Goal: Information Seeking & Learning: Learn about a topic

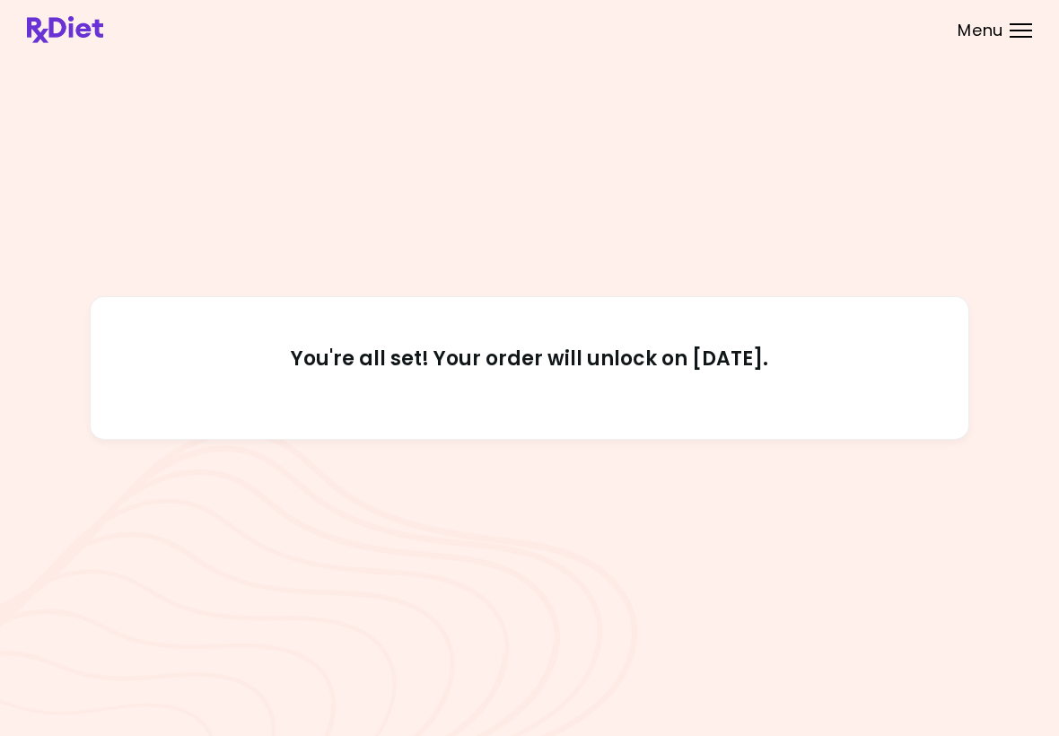
click at [996, 37] on span "Menu" at bounding box center [981, 30] width 46 height 16
click at [861, 366] on h2 "You're all set! Your order will unlock on [DATE]." at bounding box center [529, 367] width 797 height 43
click at [982, 39] on span "Menu" at bounding box center [981, 30] width 46 height 16
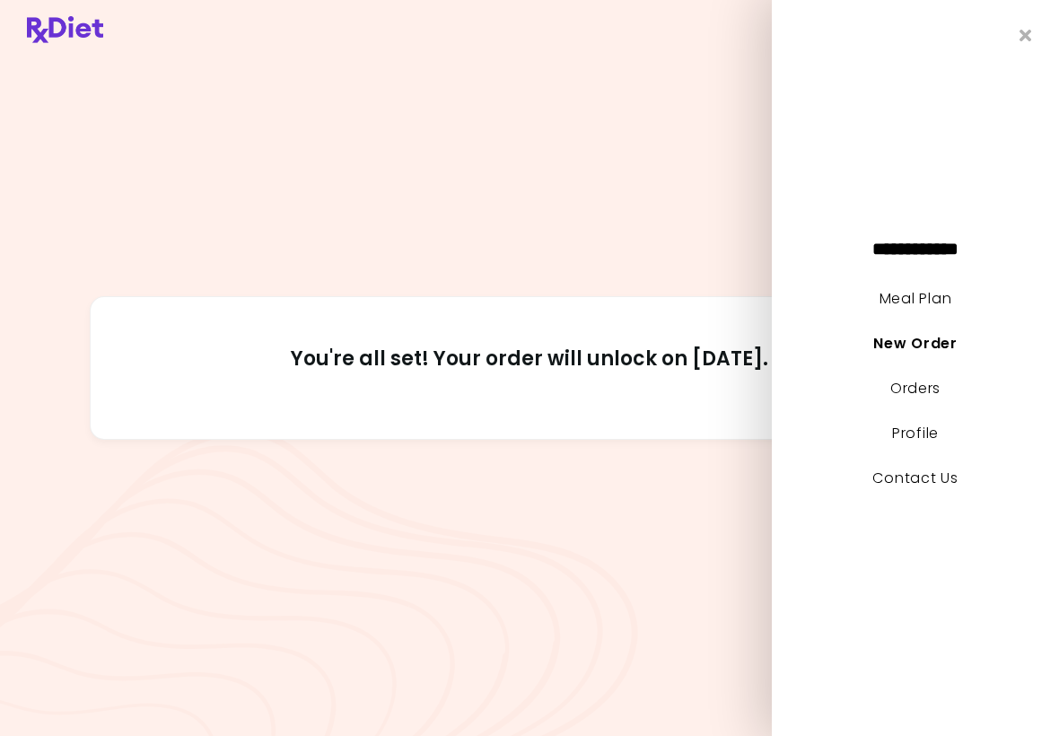
click at [927, 308] on link "Meal Plan" at bounding box center [916, 298] width 72 height 21
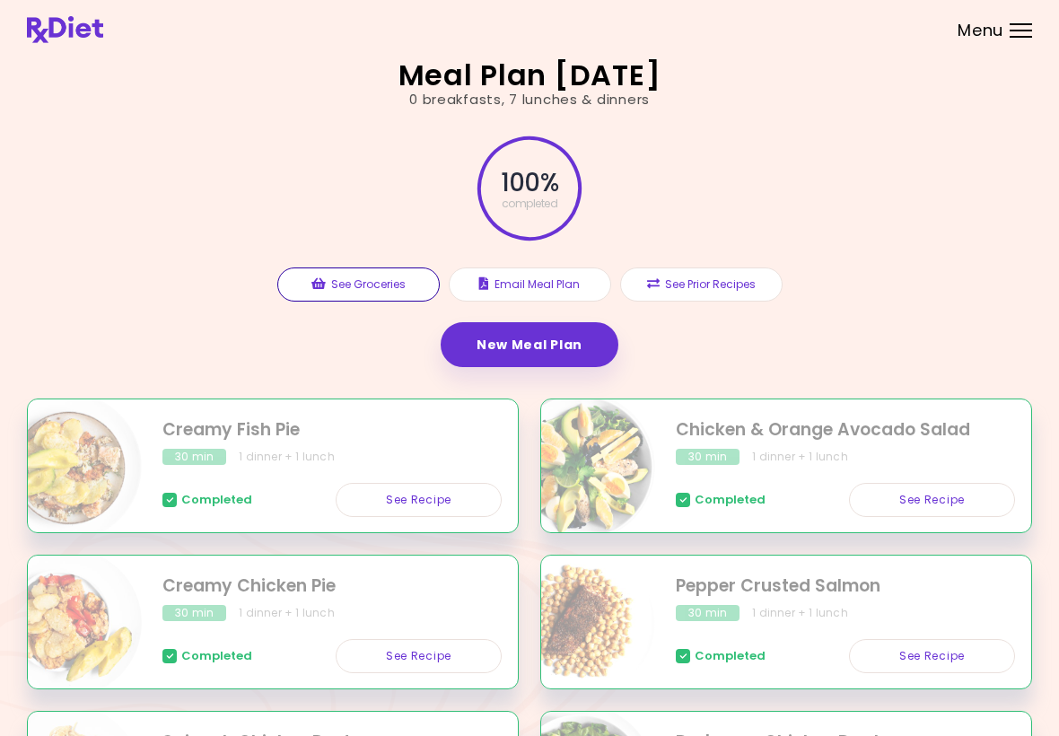
click at [356, 292] on button "See Groceries" at bounding box center [358, 284] width 162 height 34
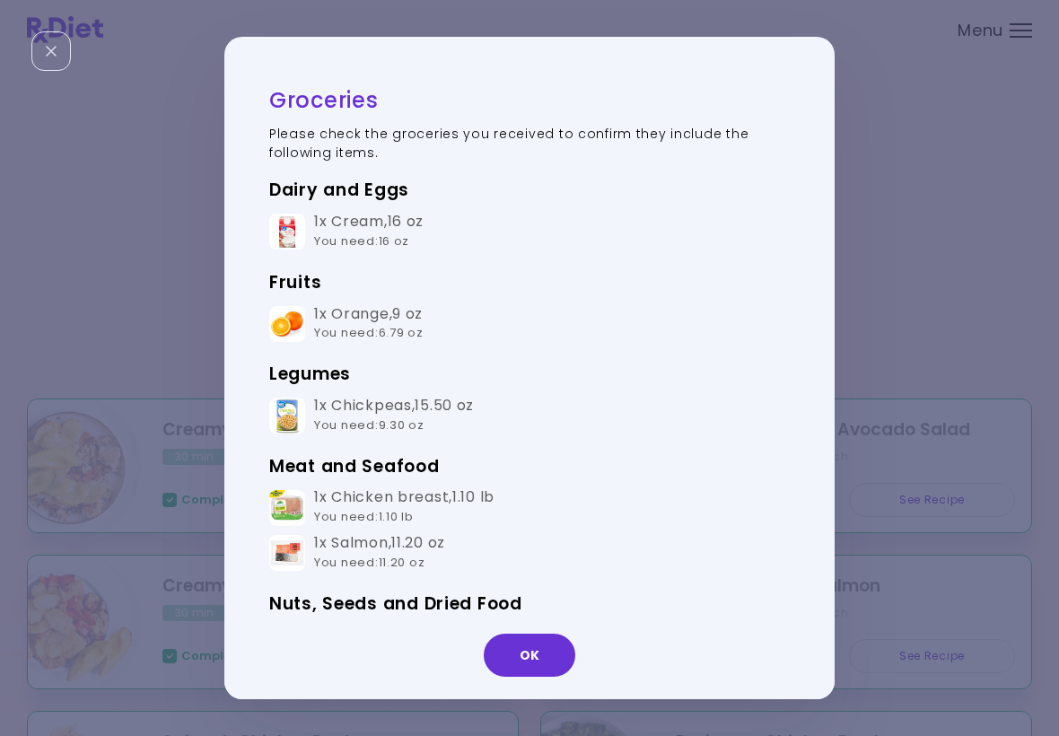
click at [524, 667] on button "OK" at bounding box center [530, 655] width 92 height 43
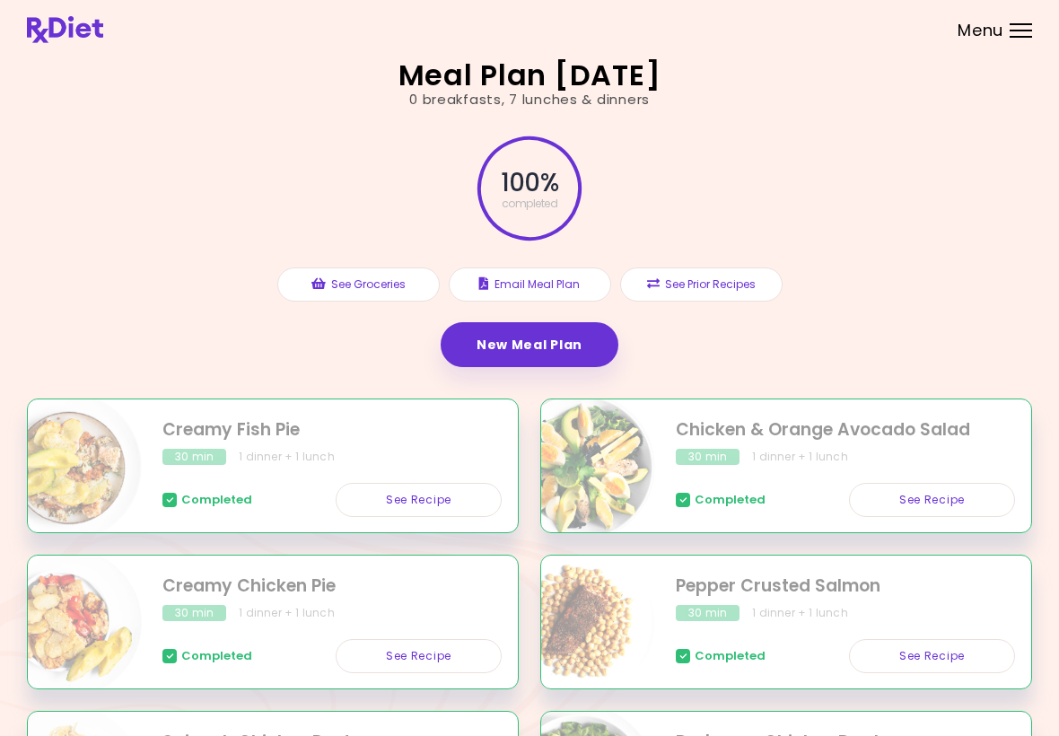
click at [565, 290] on button "Email Meal Plan" at bounding box center [530, 284] width 162 height 34
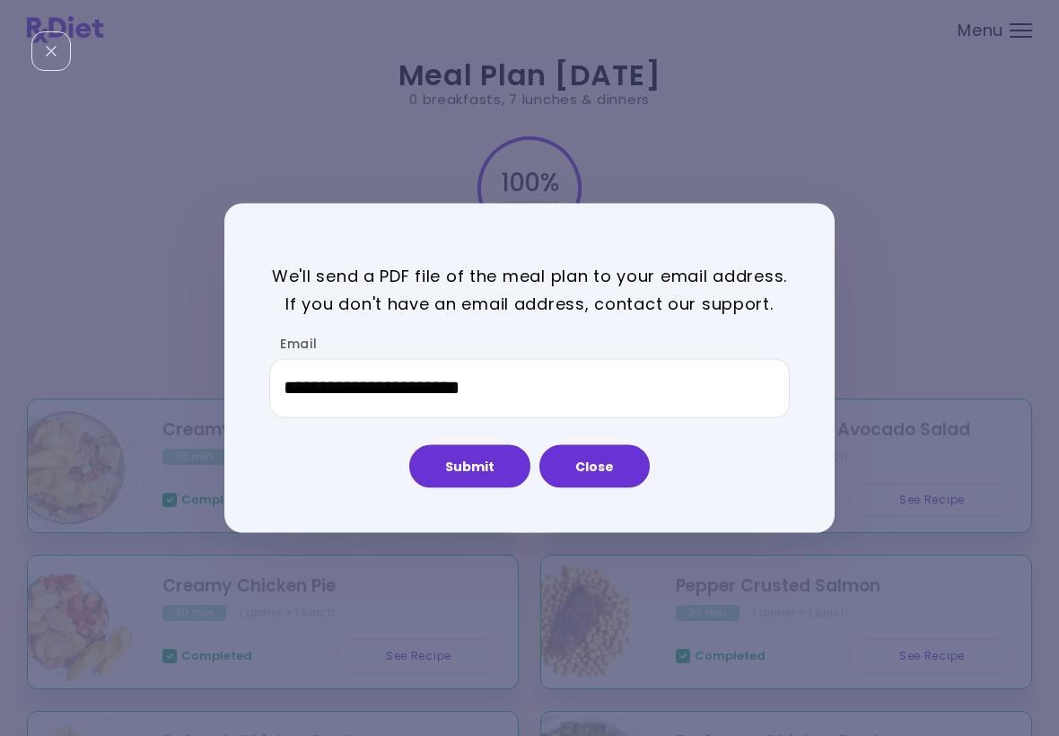
click at [610, 504] on div "**********" at bounding box center [529, 368] width 610 height 329
click at [609, 504] on div "**********" at bounding box center [529, 368] width 610 height 329
click at [596, 468] on button "Close" at bounding box center [594, 465] width 110 height 43
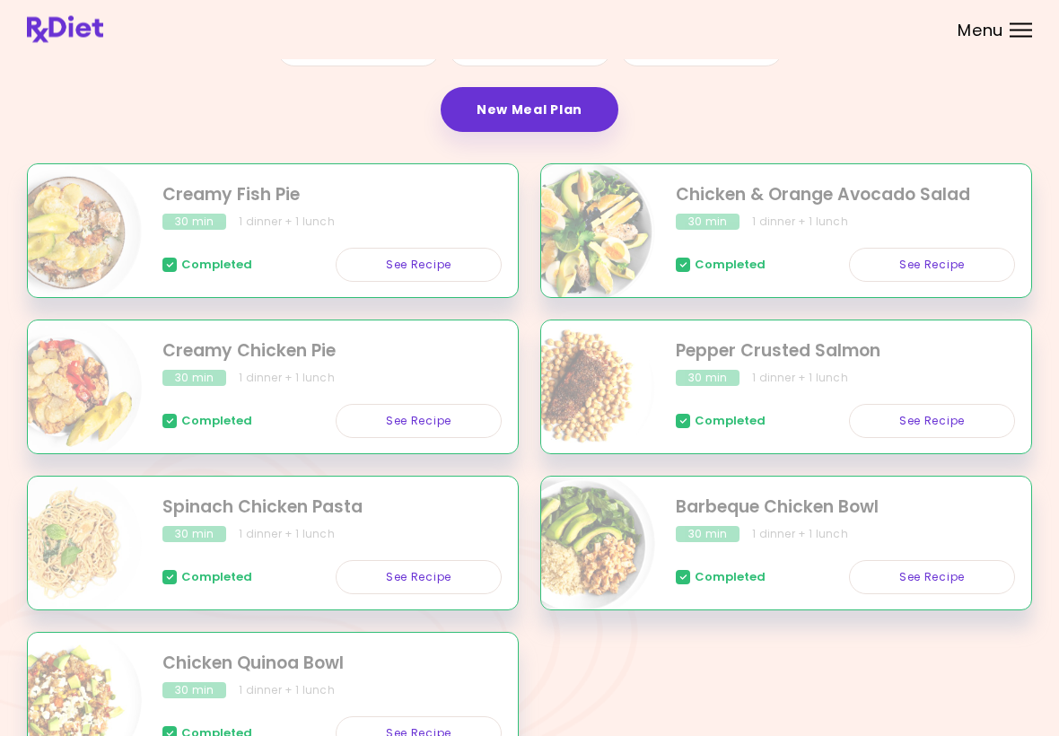
scroll to position [235, 0]
click at [583, 103] on link "New Meal Plan" at bounding box center [530, 109] width 178 height 45
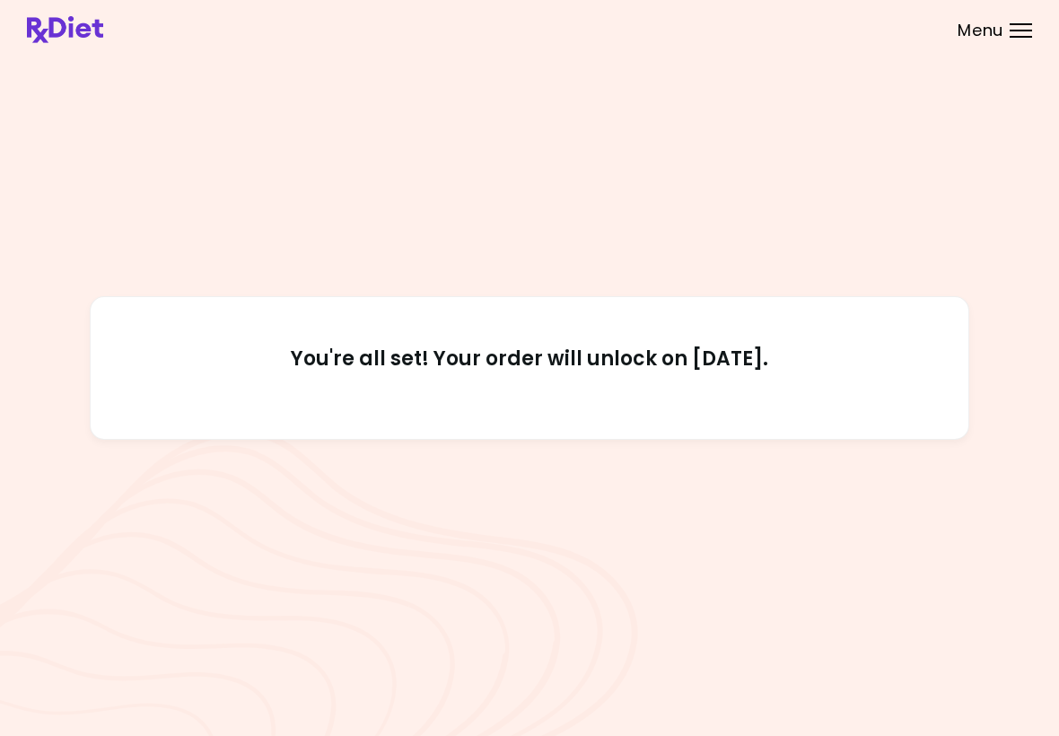
click at [1016, 35] on div "Menu" at bounding box center [1021, 30] width 22 height 14
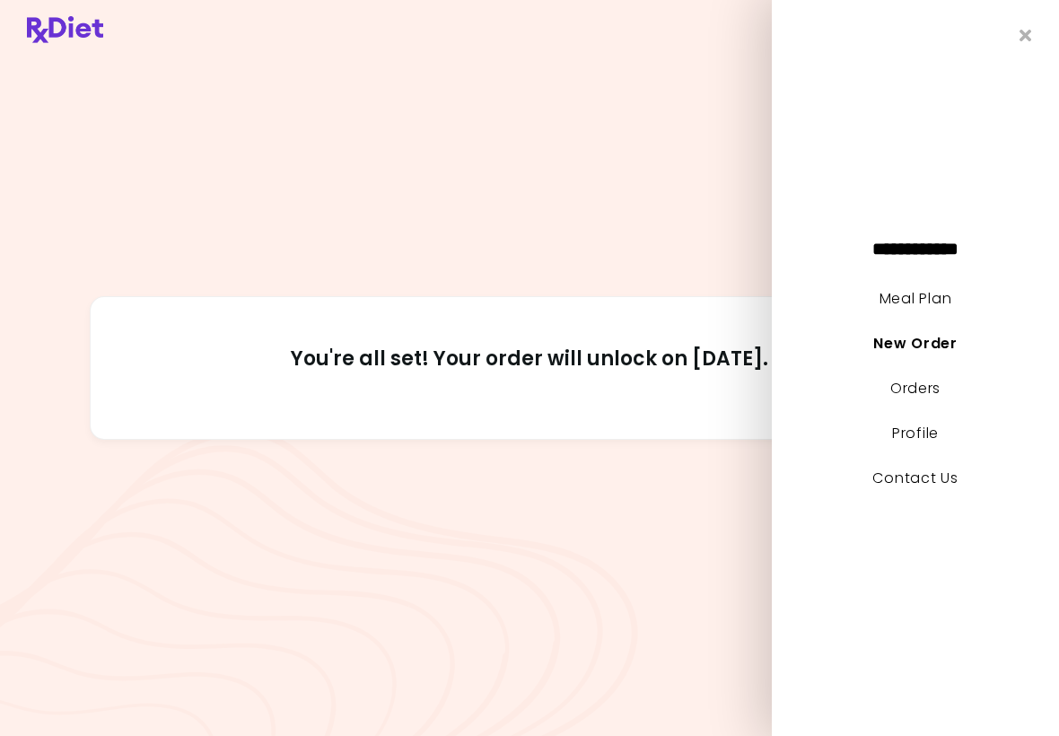
click at [916, 396] on link "Orders" at bounding box center [915, 388] width 50 height 21
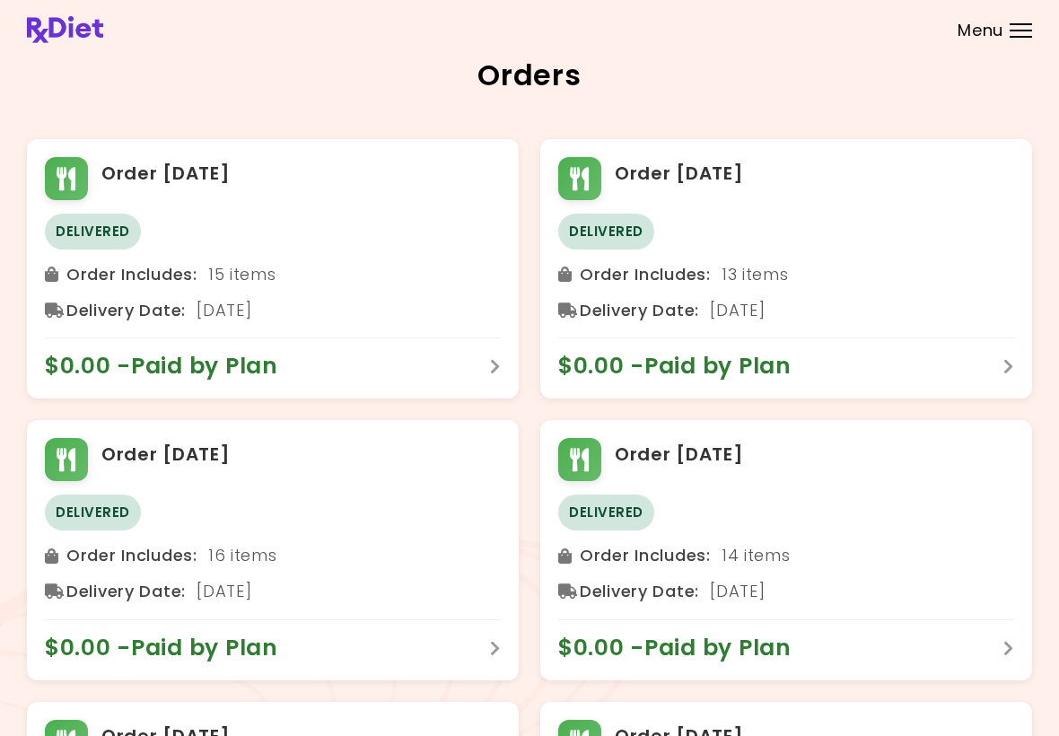
scroll to position [1, 0]
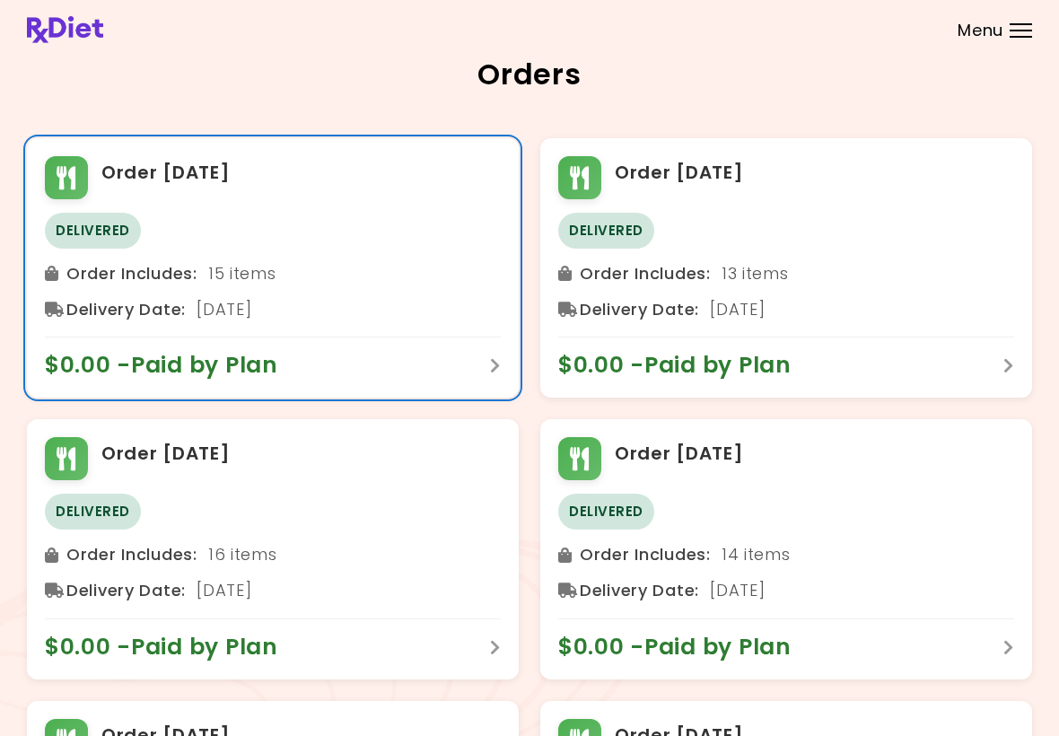
click at [115, 235] on span "Delivered" at bounding box center [93, 231] width 96 height 36
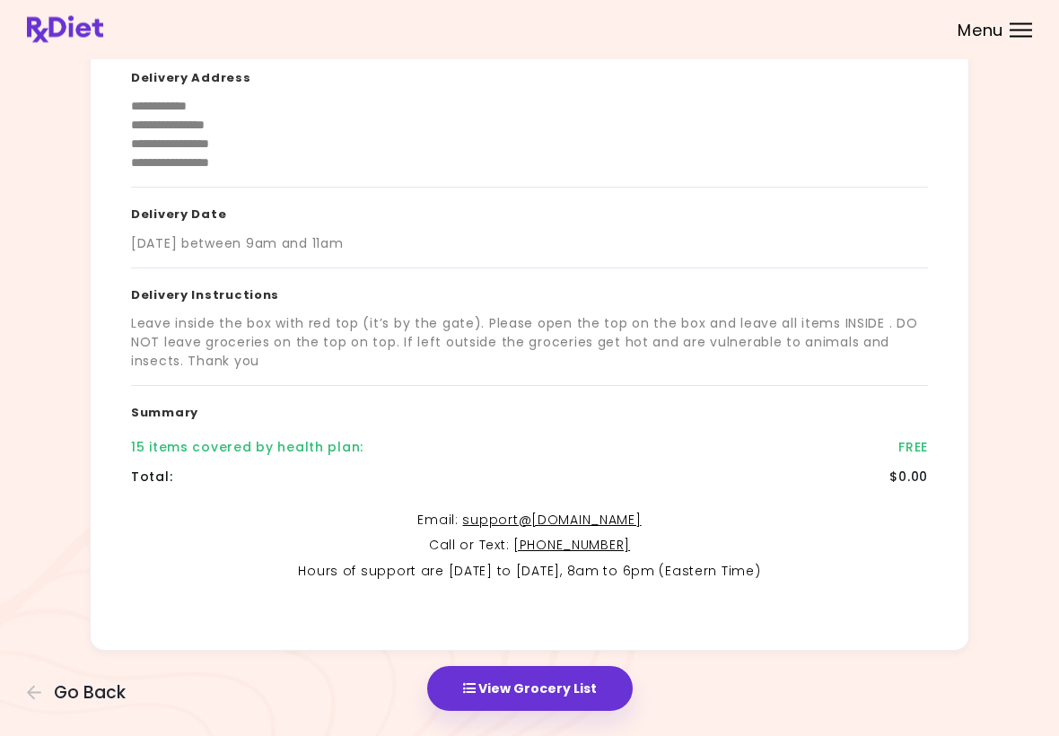
scroll to position [216, 0]
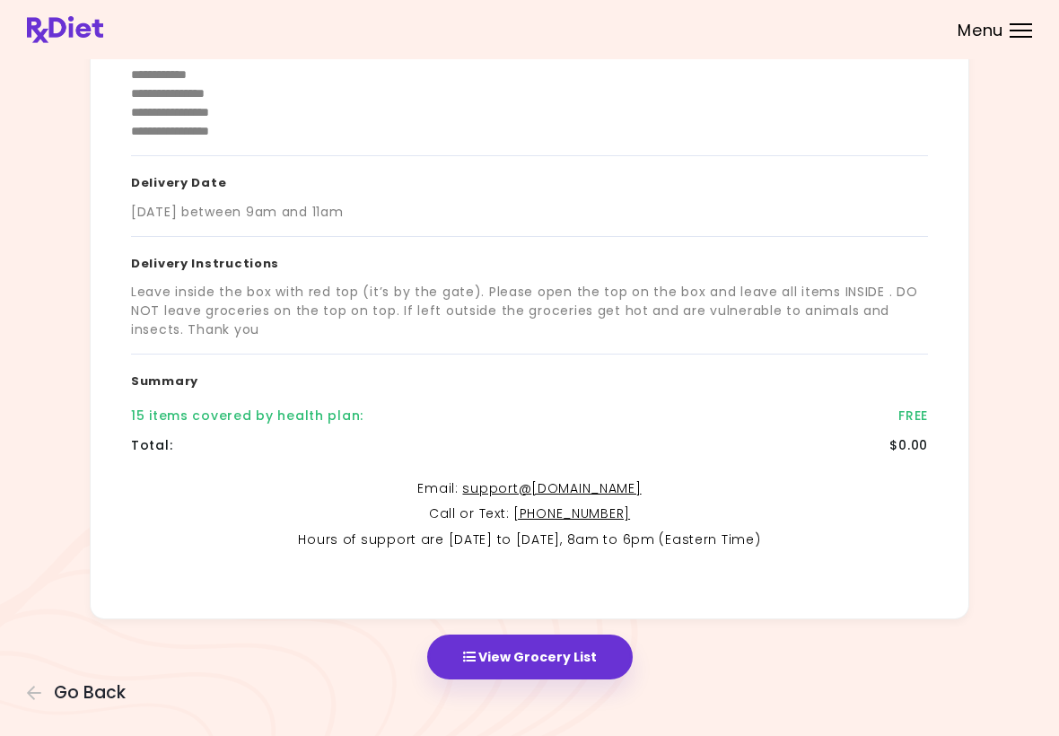
click at [561, 662] on button "View Grocery List" at bounding box center [530, 657] width 206 height 45
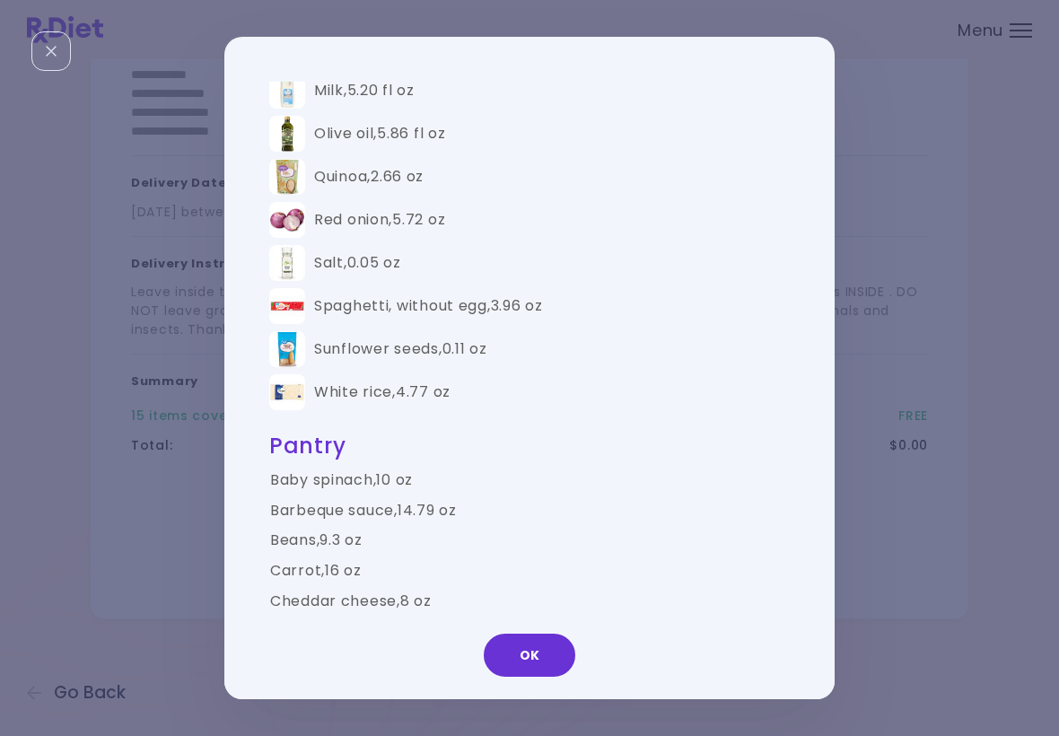
scroll to position [1270, 0]
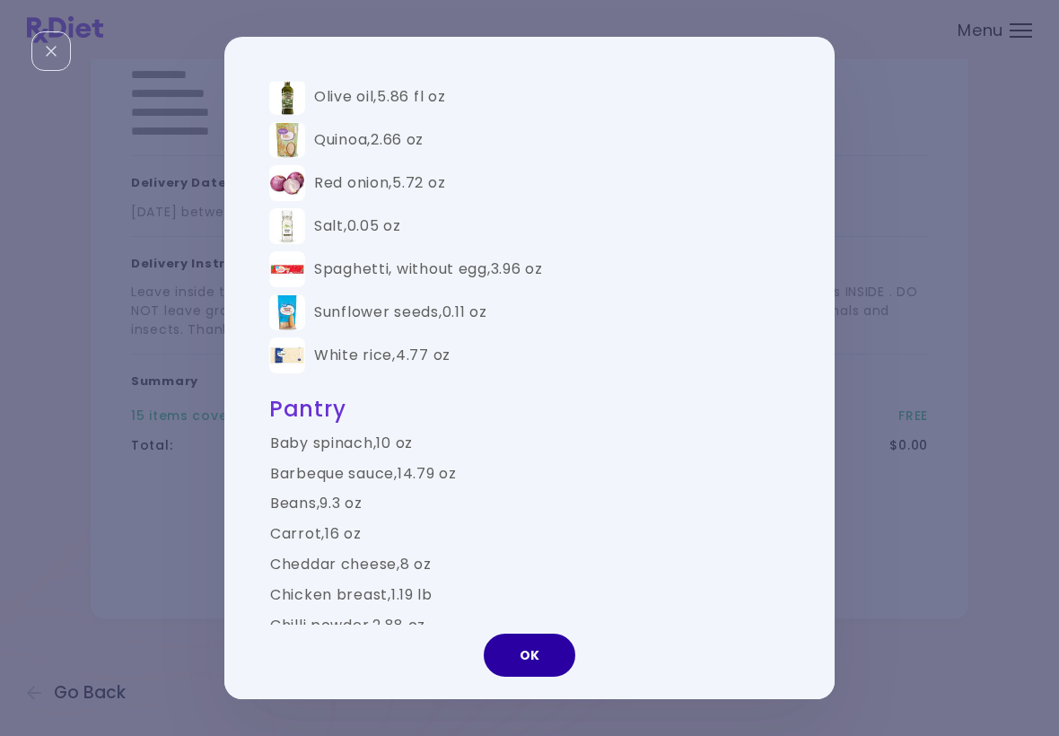
click at [546, 663] on button "OK" at bounding box center [530, 655] width 92 height 43
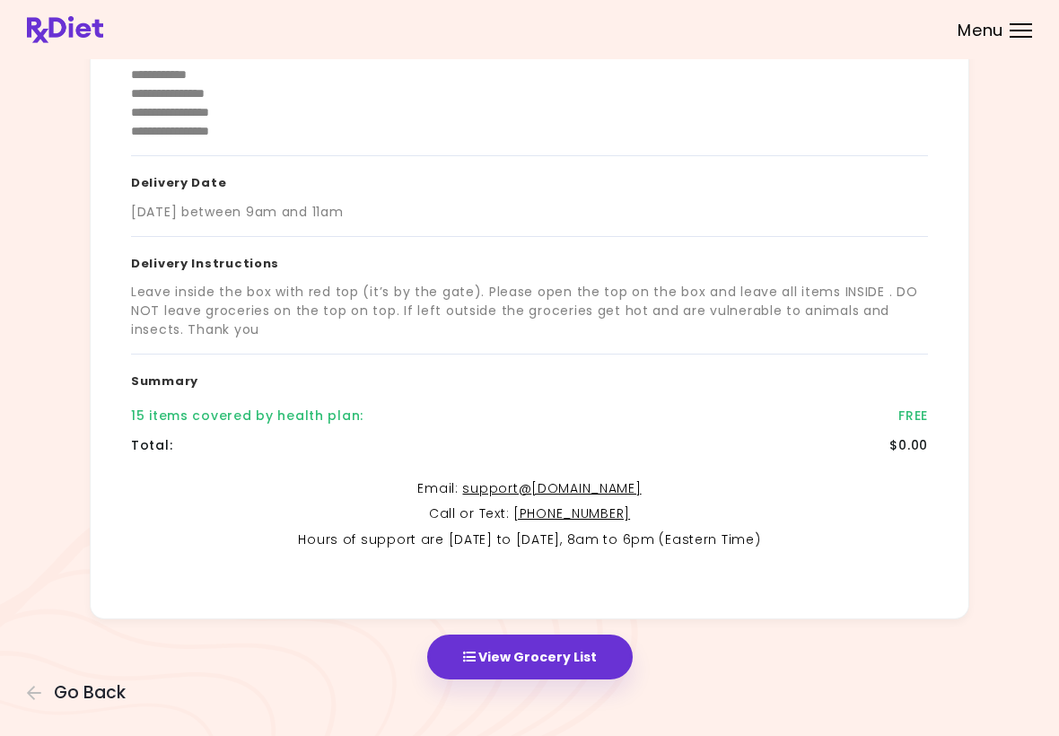
click at [101, 698] on span "Go Back" at bounding box center [90, 693] width 72 height 20
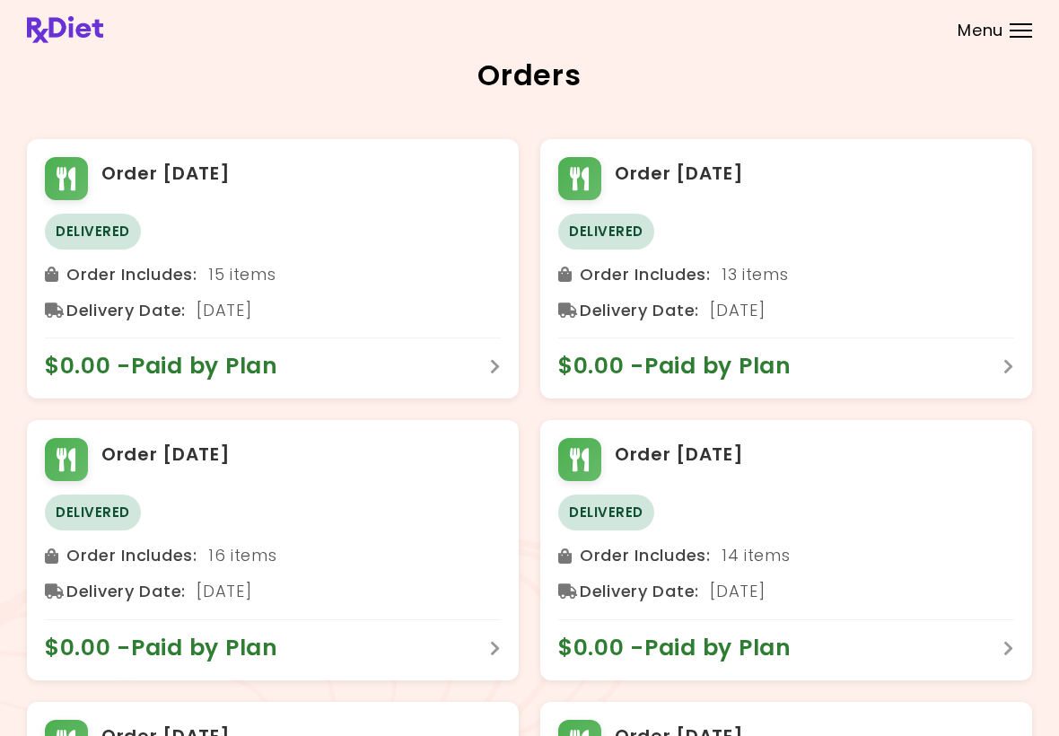
click at [1011, 31] on div "Menu" at bounding box center [1021, 30] width 22 height 14
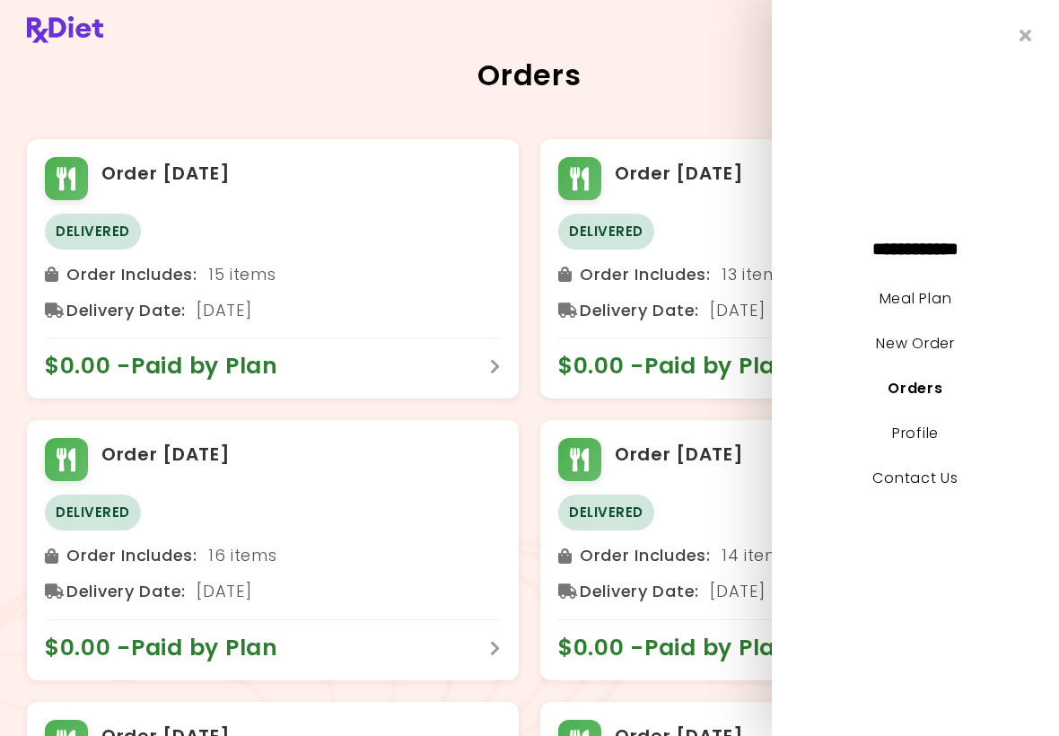
click at [938, 305] on link "Meal Plan" at bounding box center [916, 298] width 72 height 21
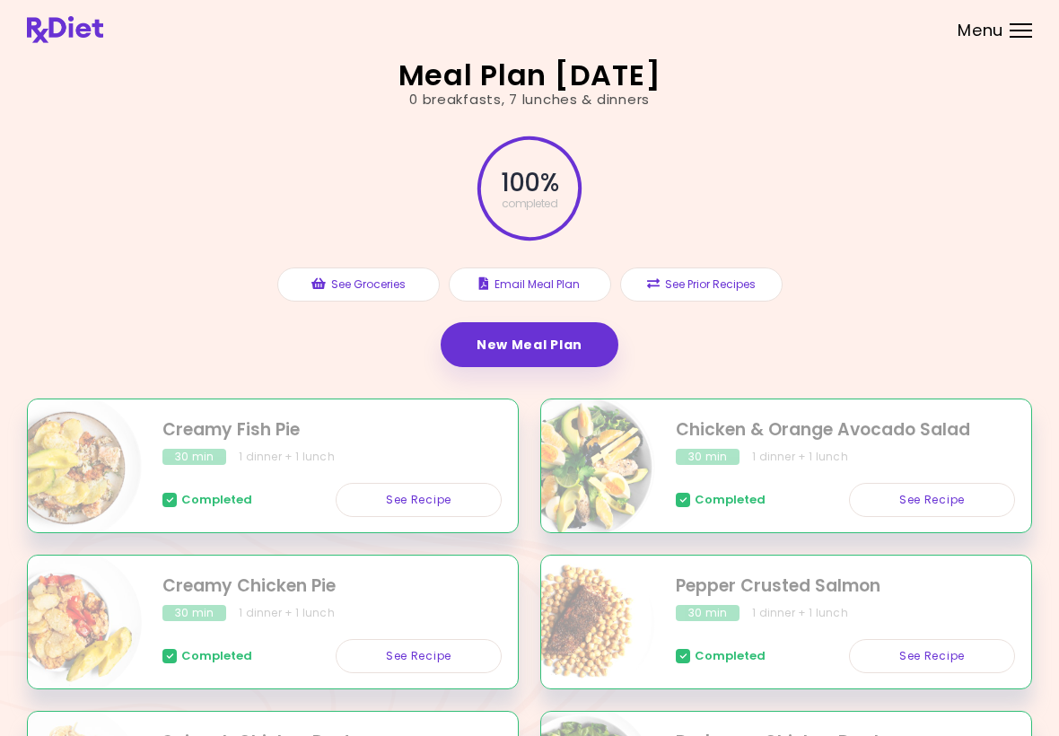
click at [593, 81] on h2 "Meal Plan [DATE]" at bounding box center [530, 75] width 263 height 29
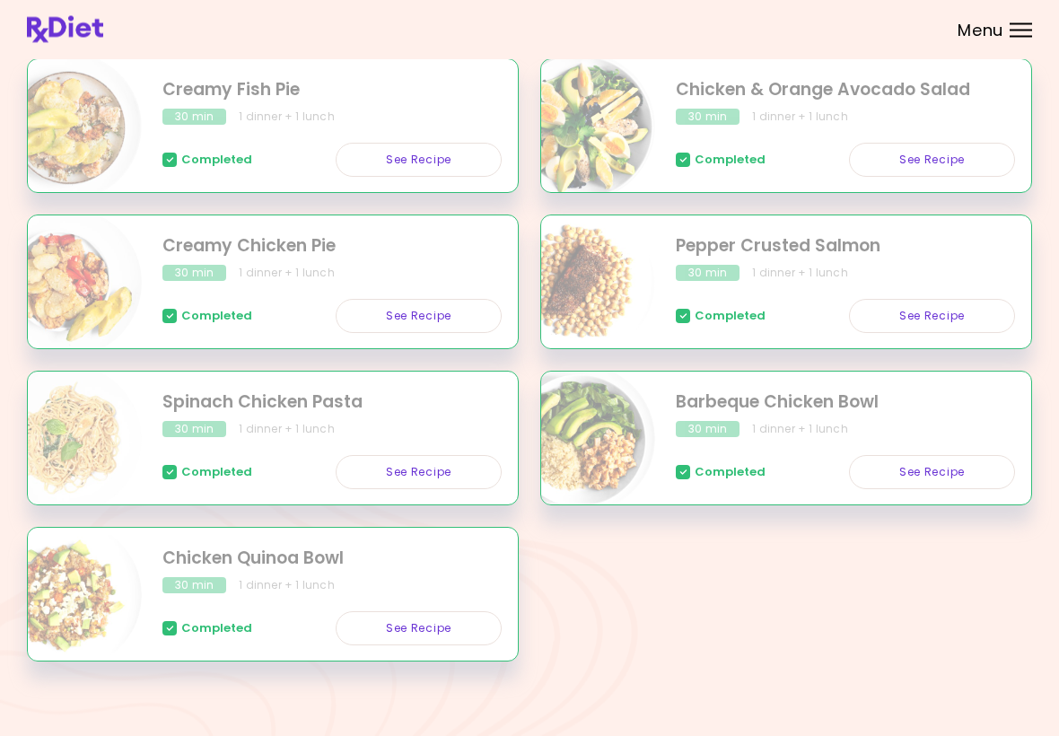
scroll to position [347, 0]
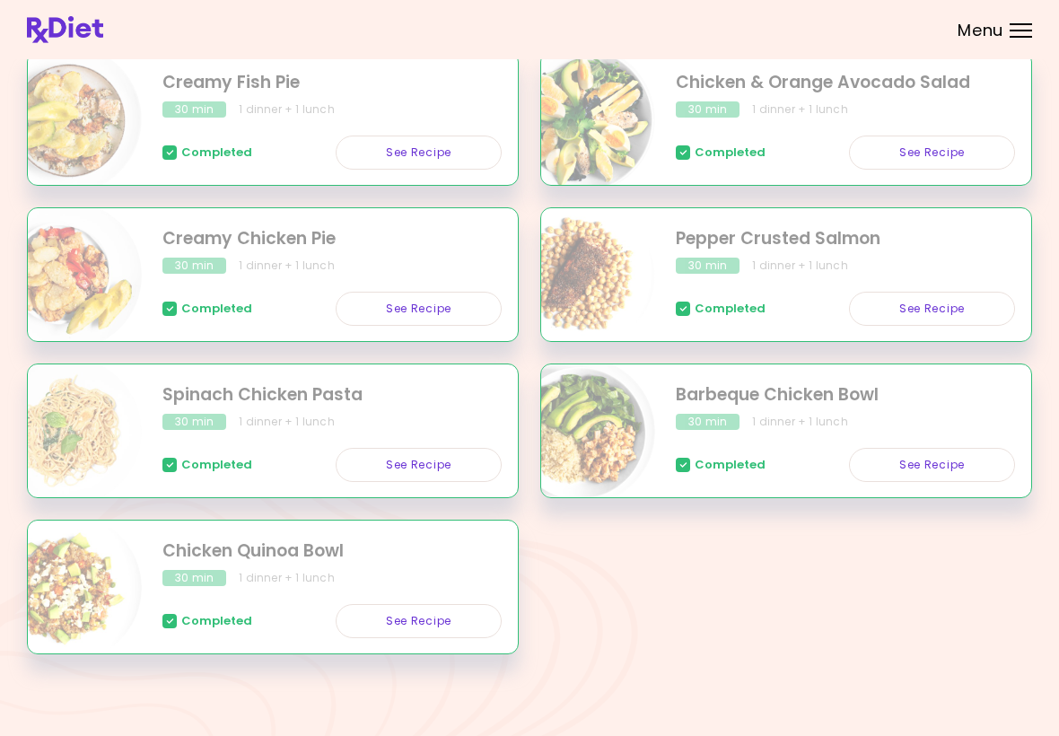
click at [450, 621] on link "See Recipe" at bounding box center [419, 621] width 166 height 34
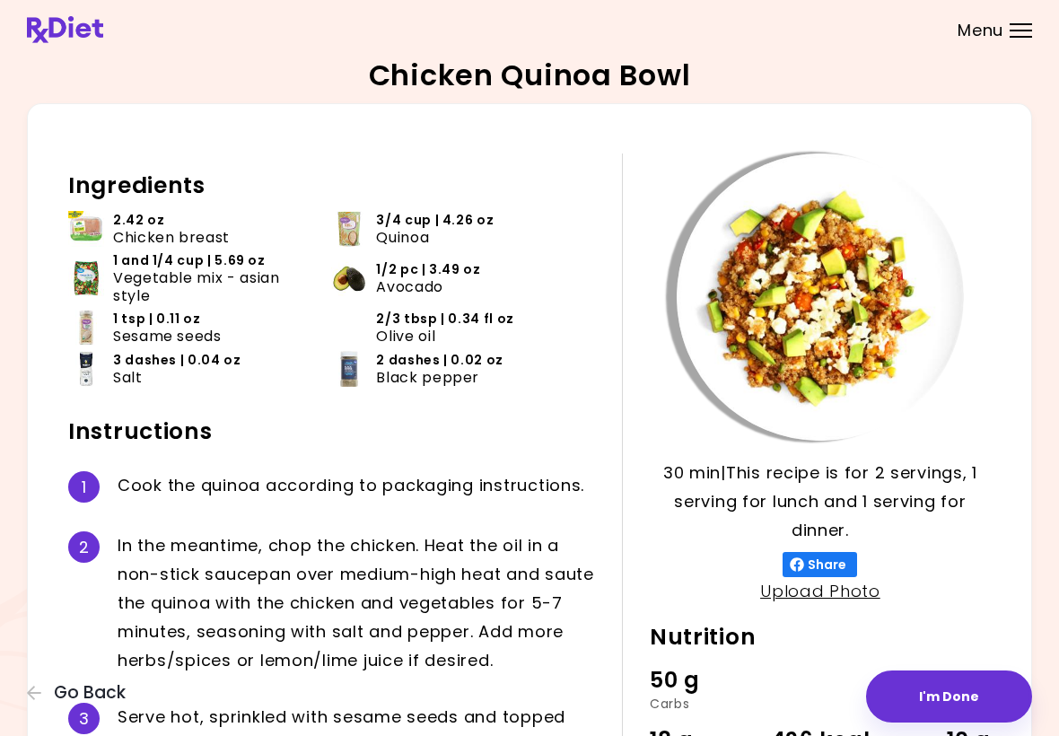
click at [53, 701] on button "Go Back" at bounding box center [81, 693] width 108 height 20
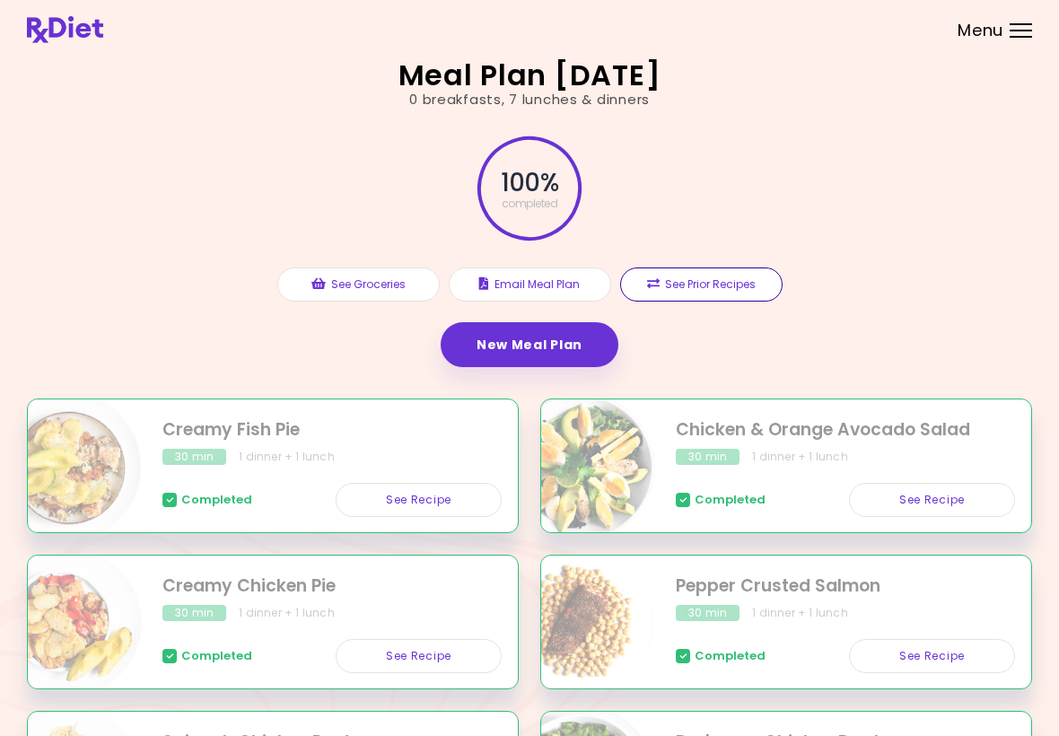
click at [711, 295] on button "See Prior Recipes" at bounding box center [701, 284] width 162 height 34
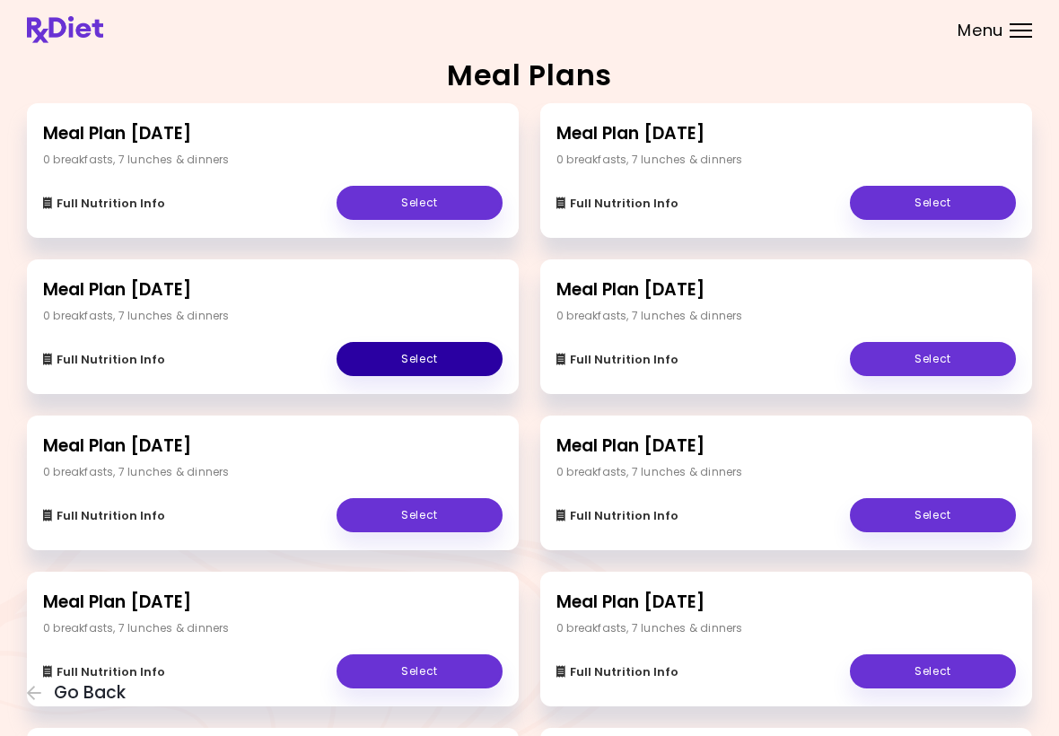
click at [450, 366] on link "Select" at bounding box center [420, 359] width 166 height 34
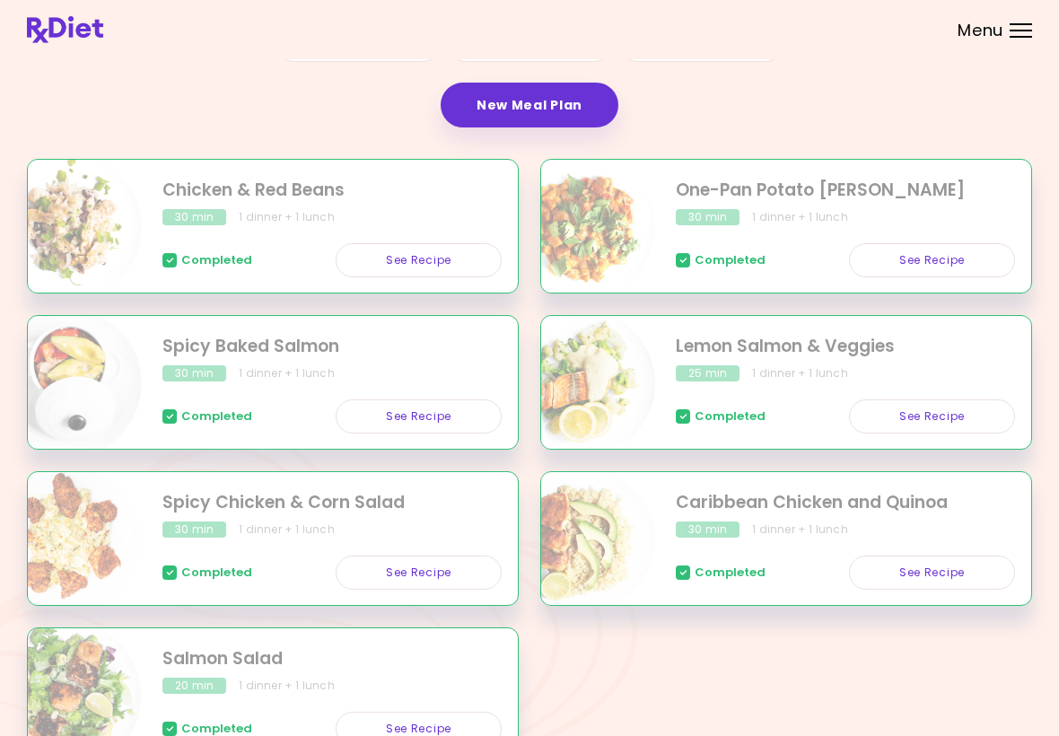
scroll to position [238, 0]
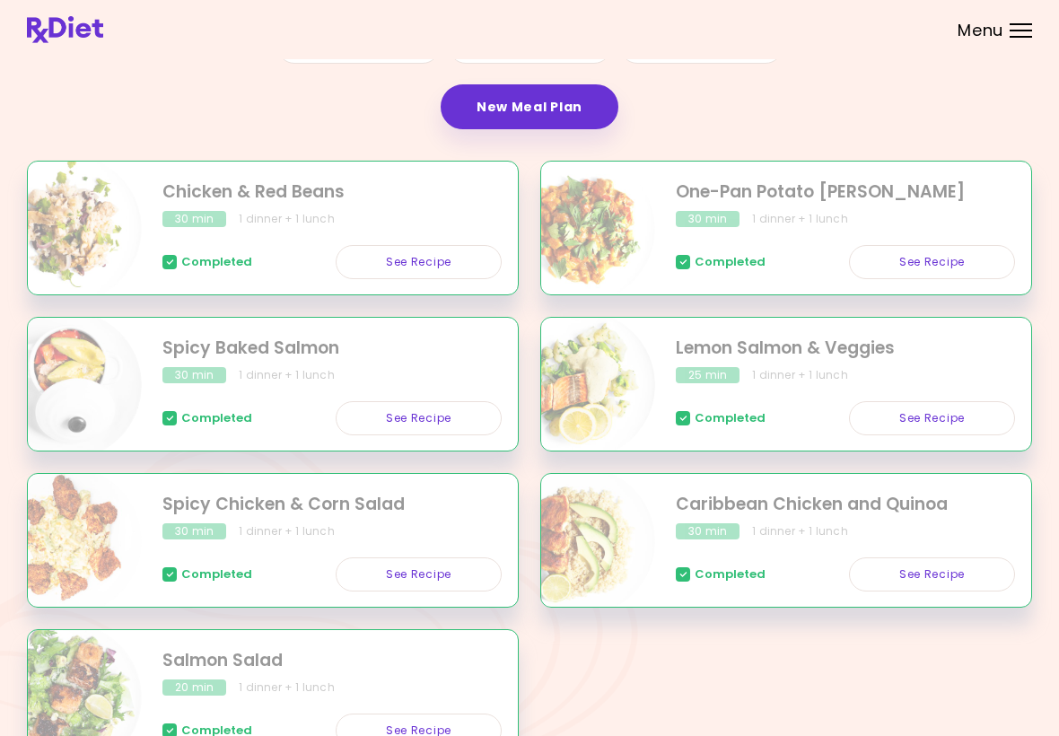
click at [455, 265] on link "See Recipe" at bounding box center [419, 262] width 166 height 34
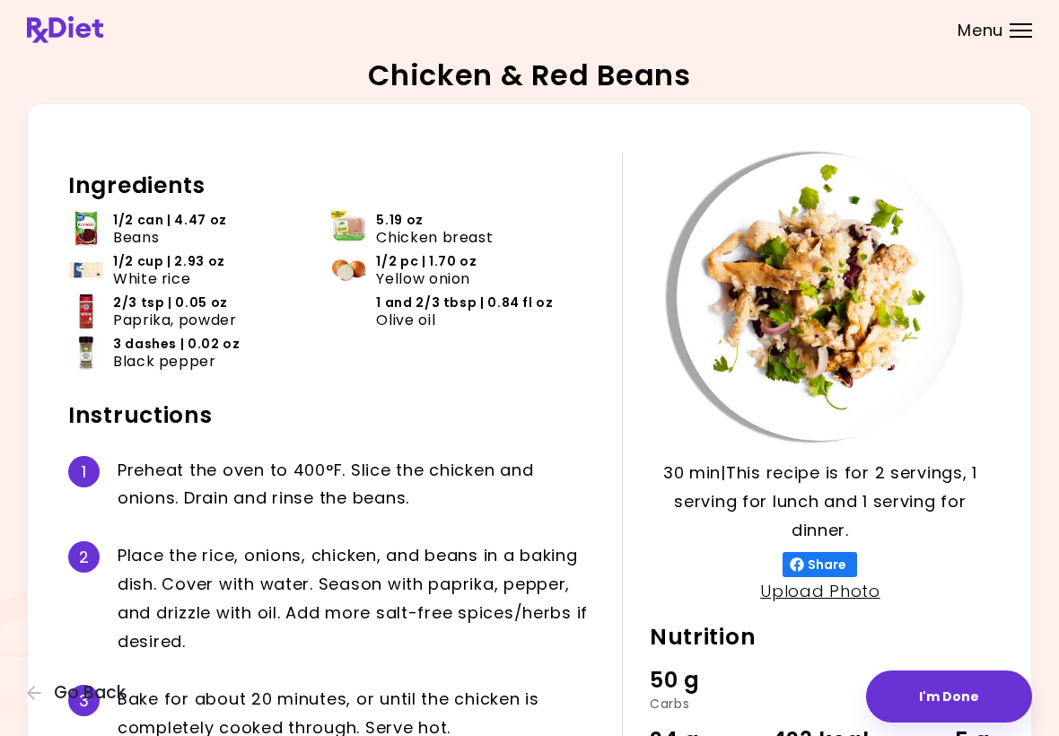
click at [147, 244] on span "Beans" at bounding box center [136, 237] width 46 height 17
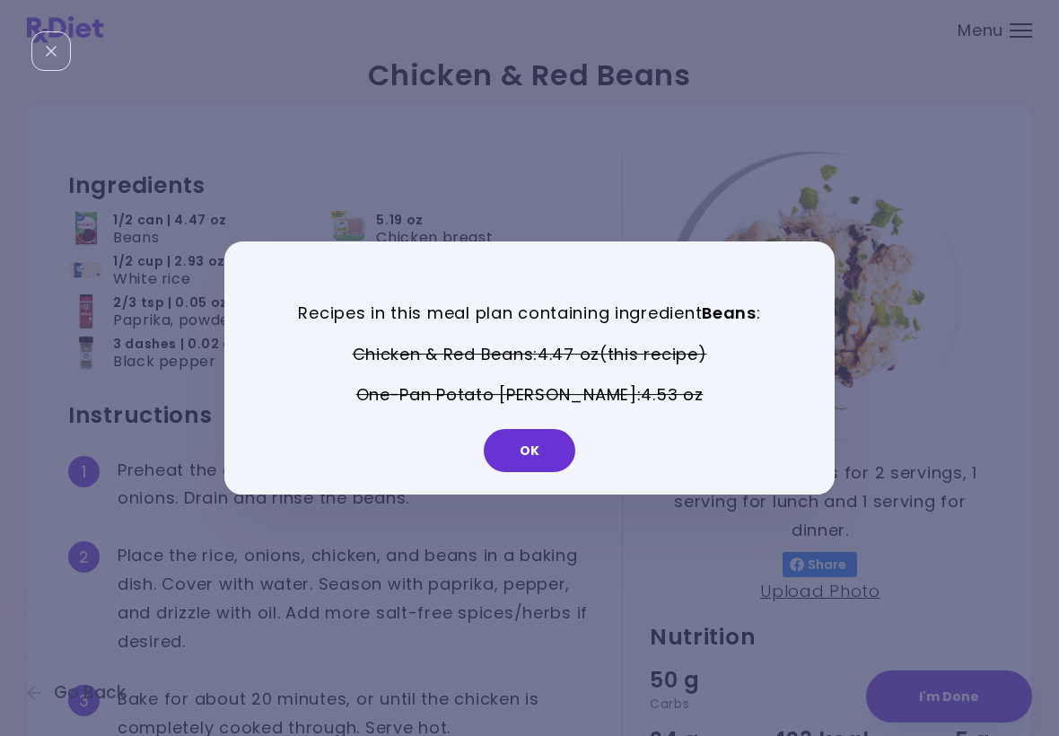
click at [536, 452] on button "OK" at bounding box center [530, 450] width 92 height 43
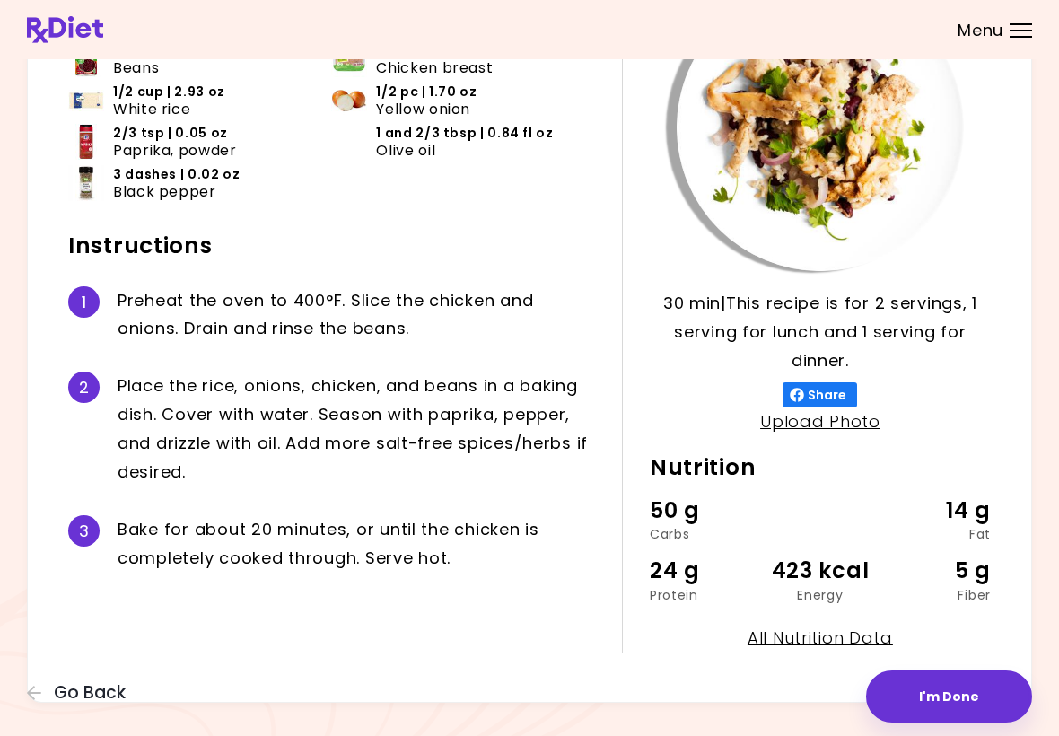
scroll to position [191, 0]
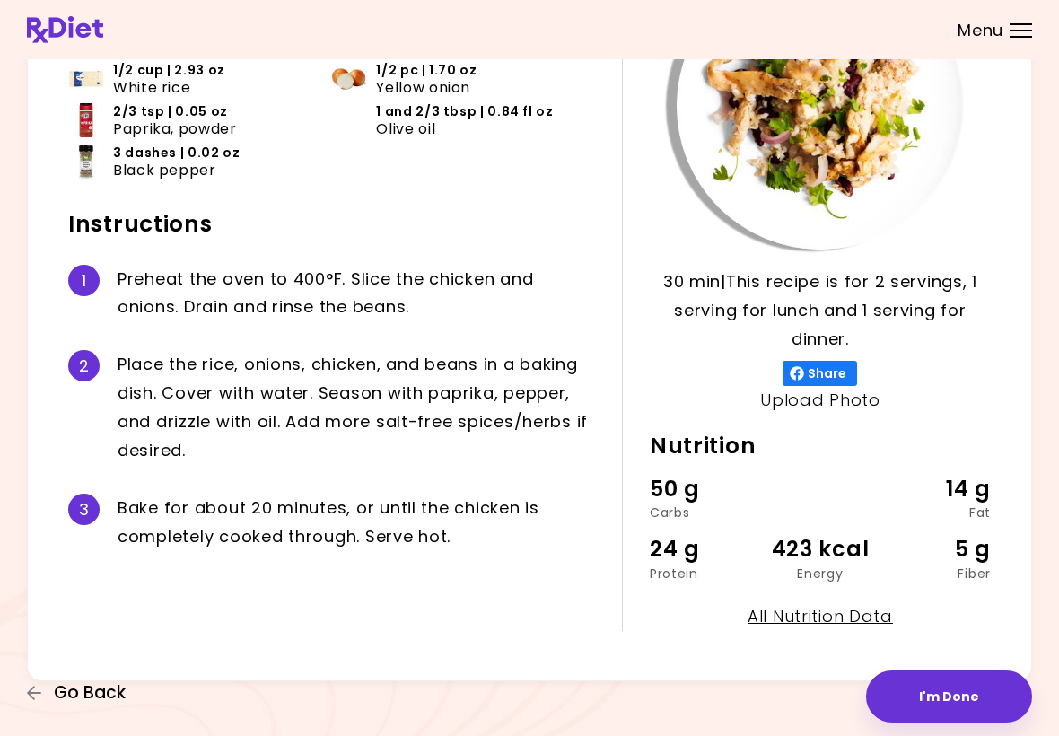
click at [75, 701] on span "Go Back" at bounding box center [90, 693] width 72 height 20
